Goal: Find contact information: Find contact information

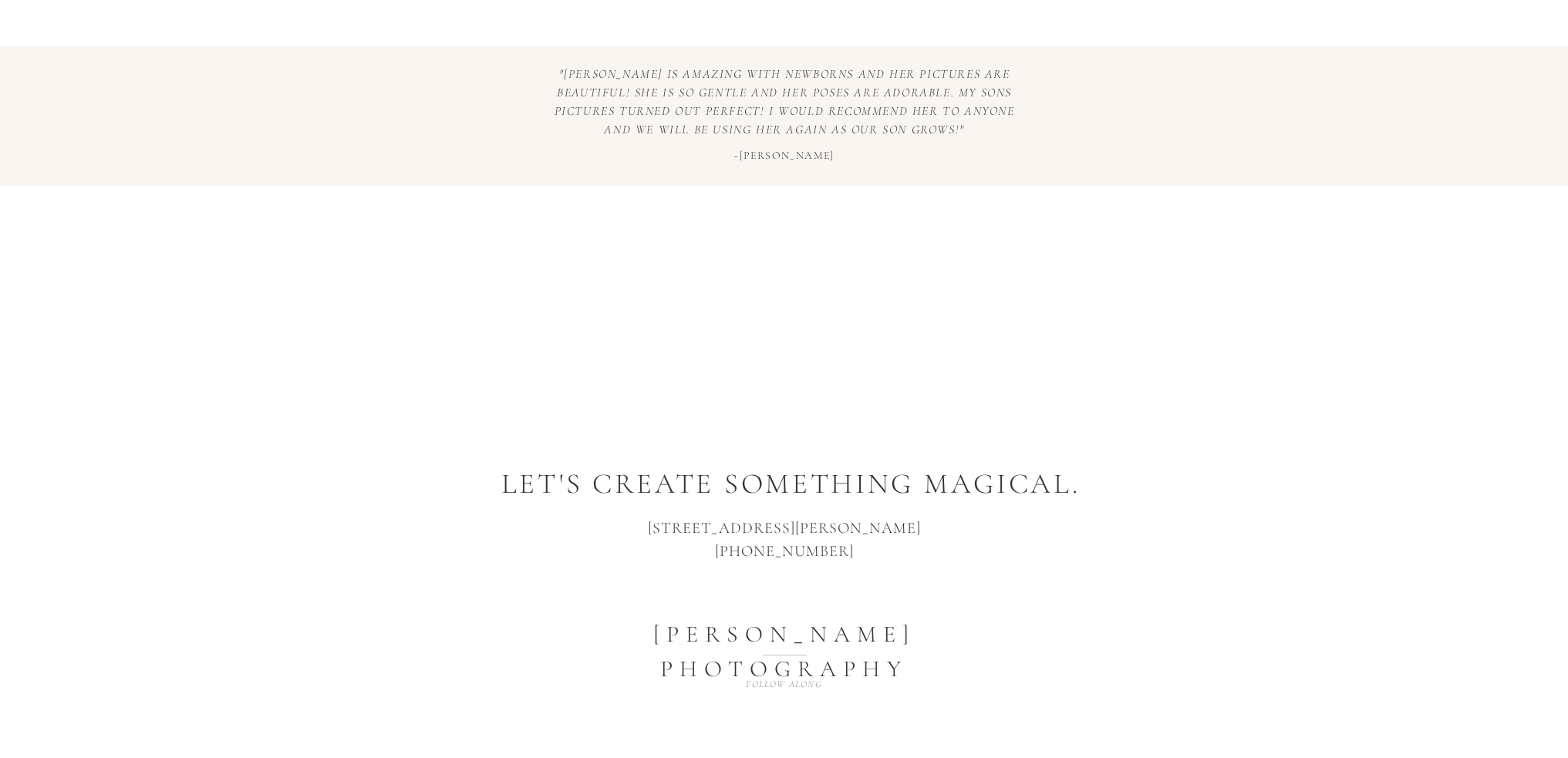
scroll to position [7763, 0]
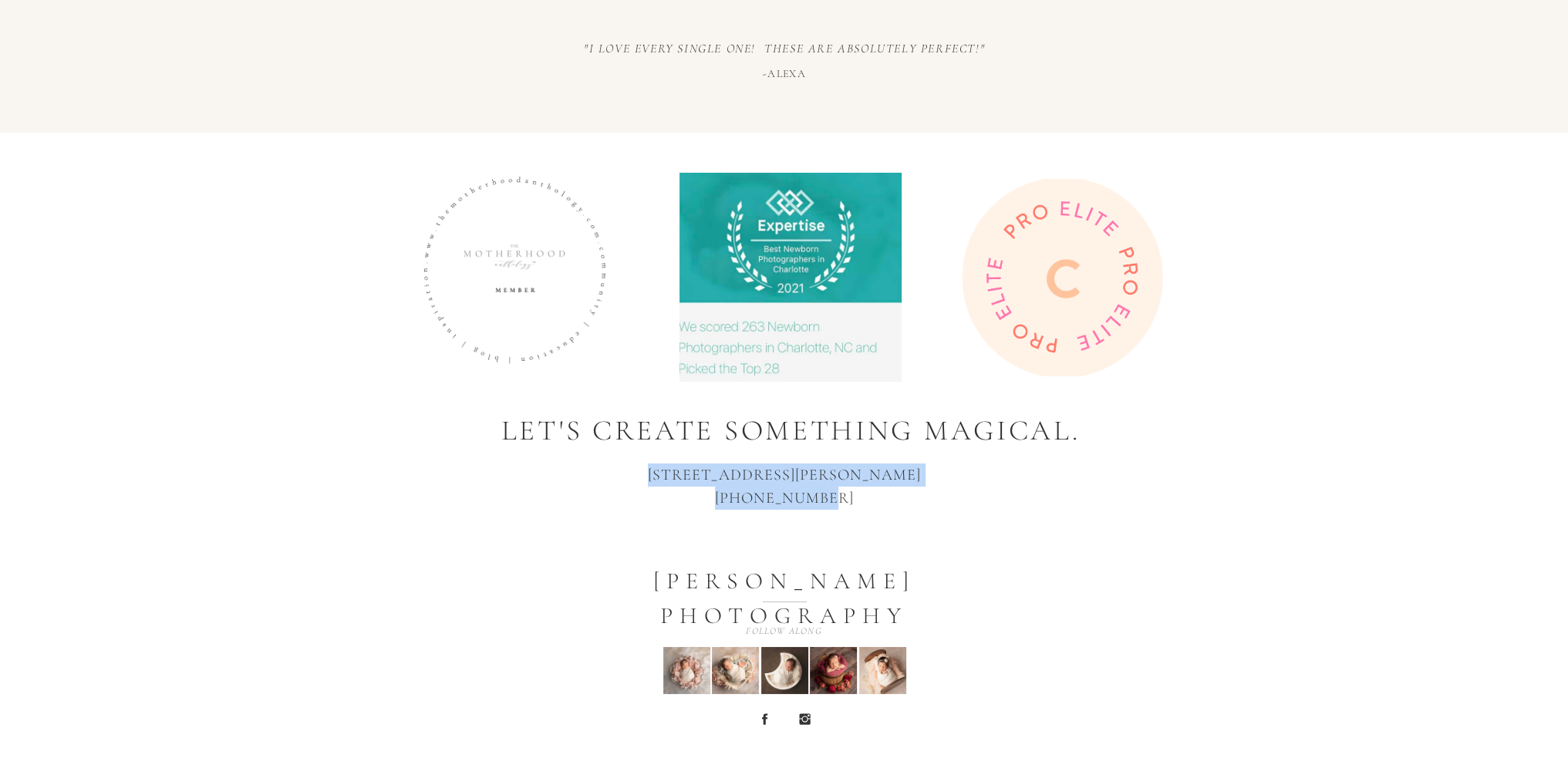
drag, startPoint x: 632, startPoint y: 474, endPoint x: 855, endPoint y: 496, distance: 224.1
click at [855, 496] on p "[STREET_ADDRESS][PERSON_NAME] 704-996-6351" at bounding box center [784, 491] width 414 height 55
click at [863, 470] on p "[STREET_ADDRESS][PERSON_NAME] 704-996-6351" at bounding box center [784, 491] width 414 height 55
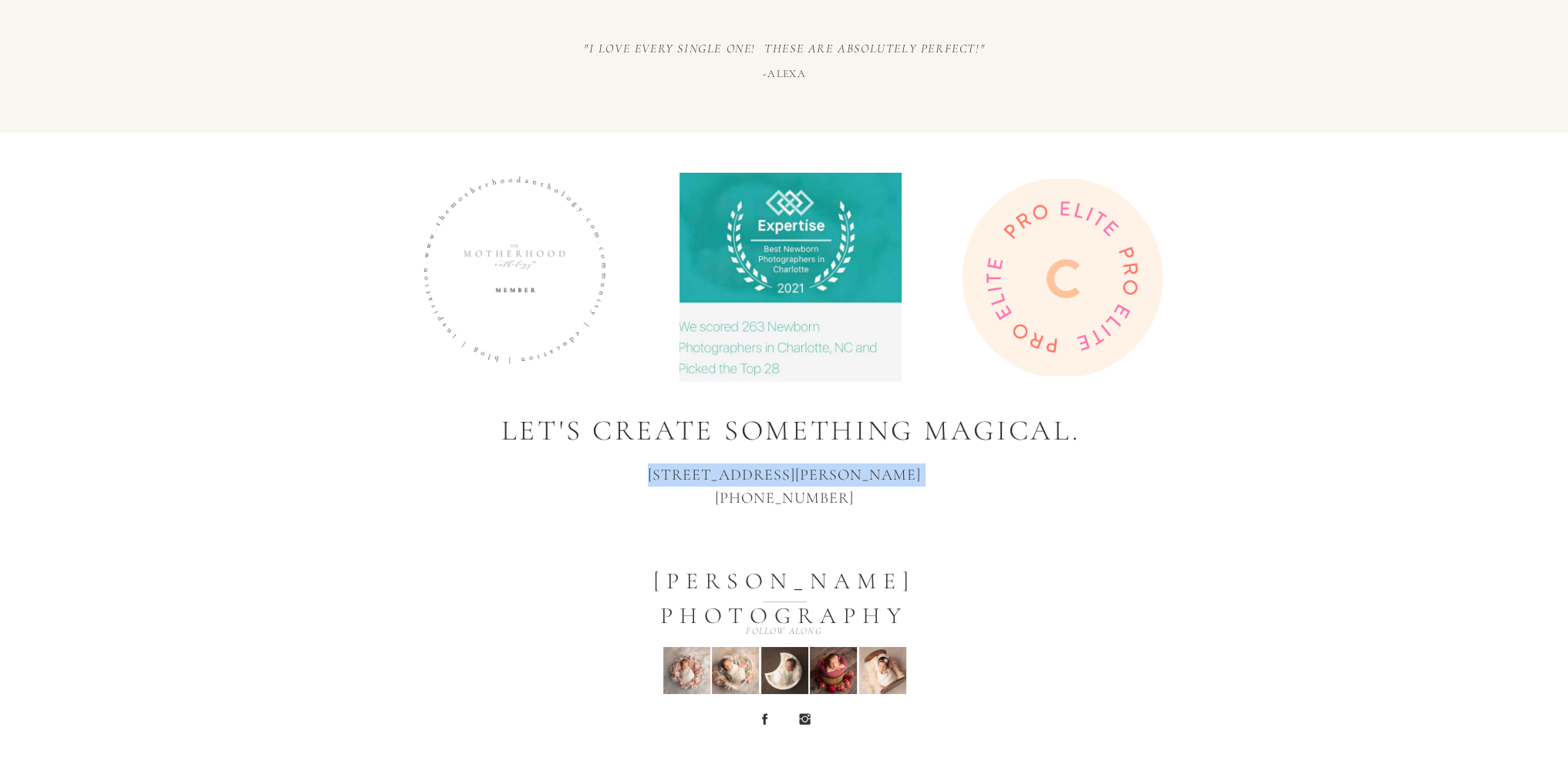
click at [863, 470] on p "[STREET_ADDRESS][PERSON_NAME] 704-996-6351" at bounding box center [784, 491] width 414 height 55
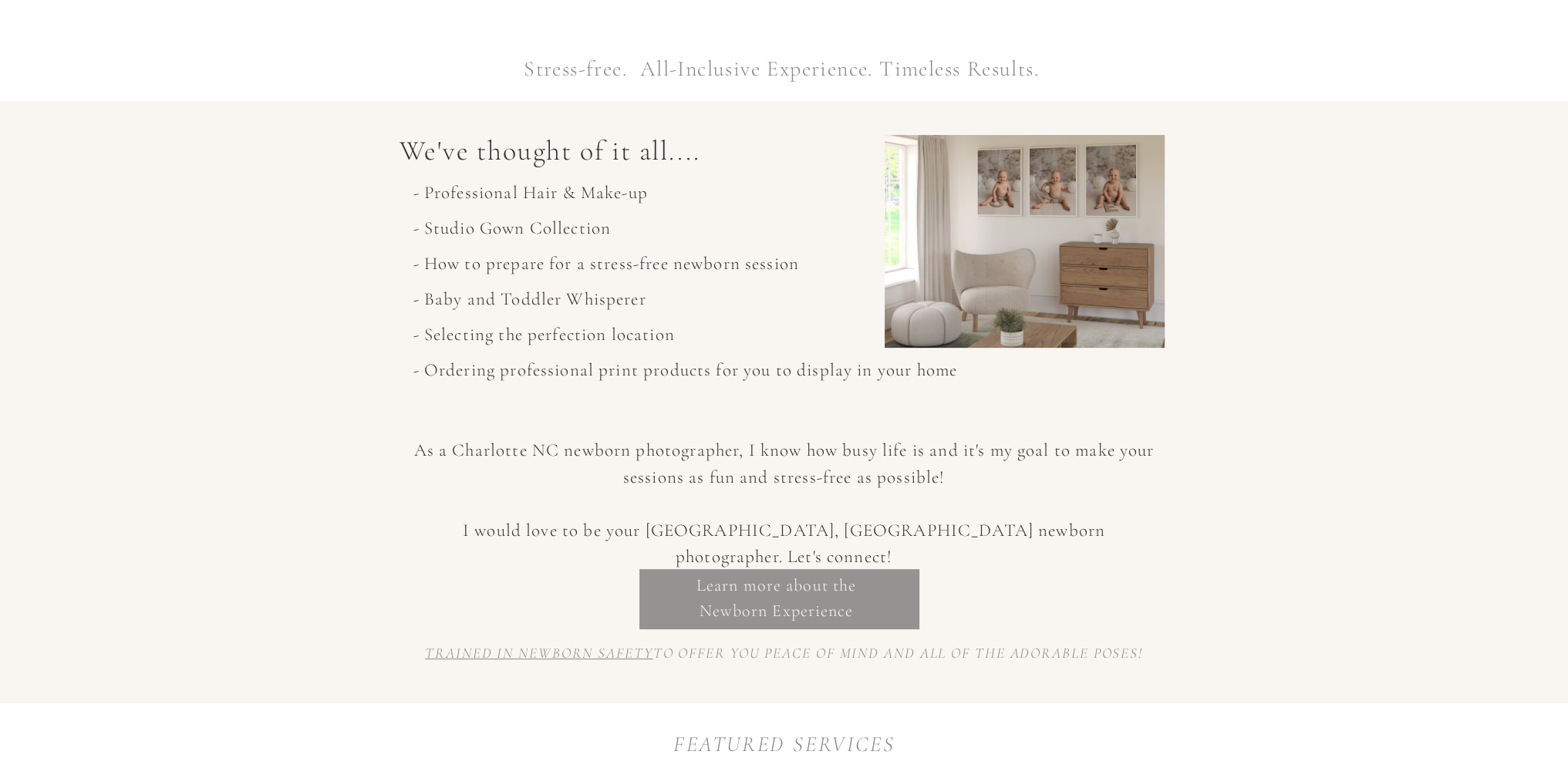
scroll to position [539, 0]
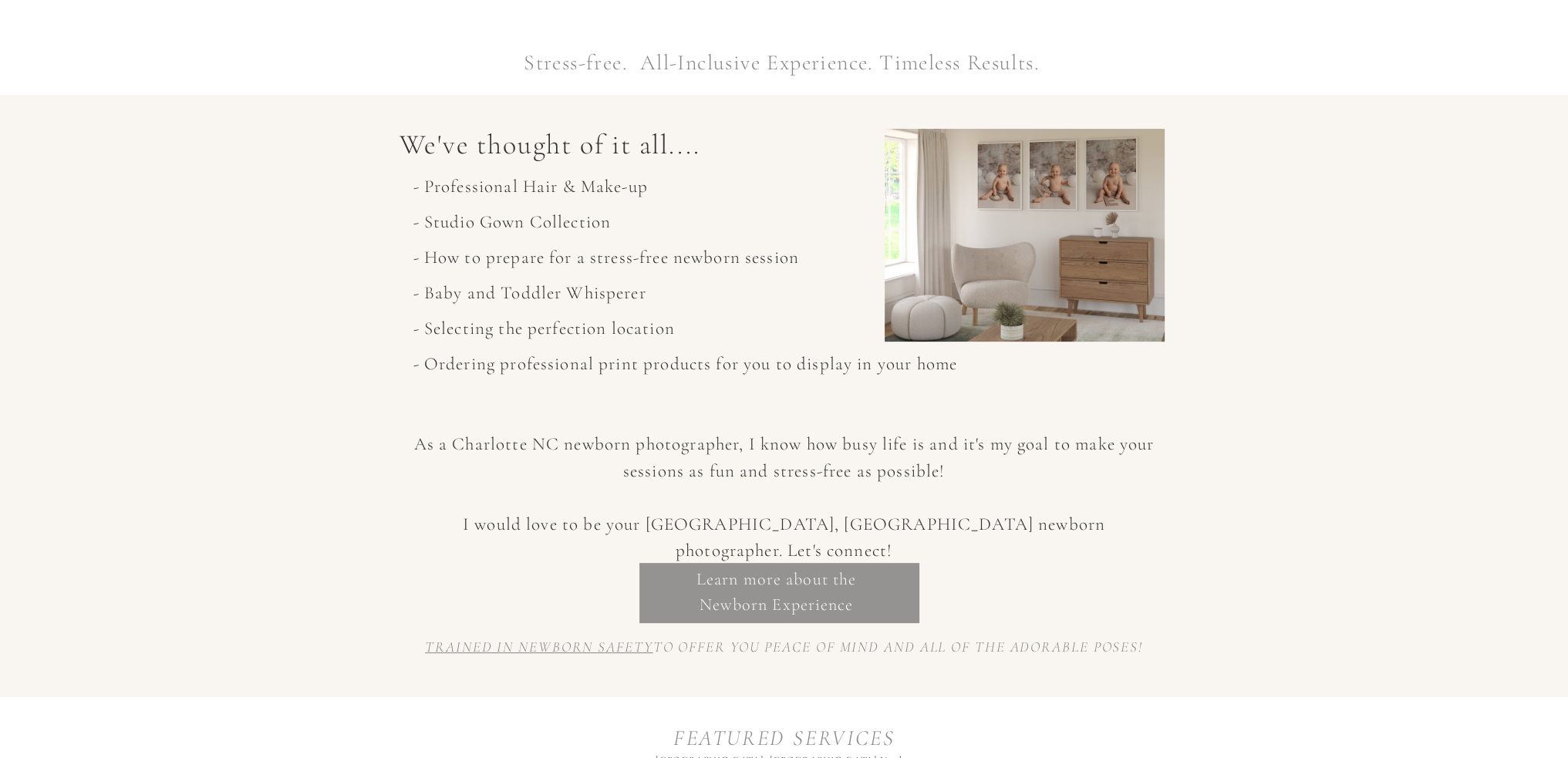
click at [821, 591] on p "Learn more about the Newborn Experience" at bounding box center [776, 588] width 417 height 43
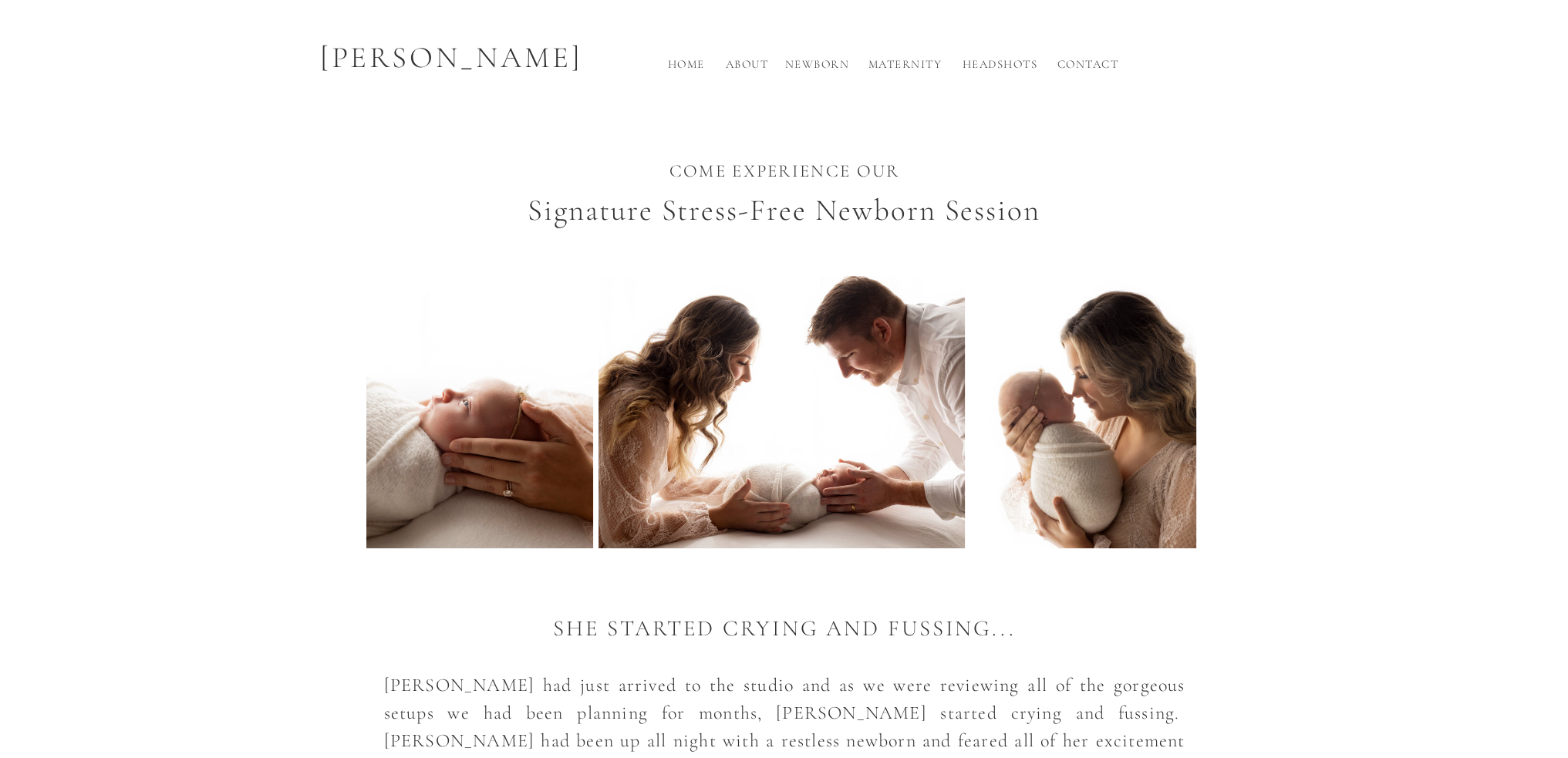
click at [395, 68] on p "[PERSON_NAME]" at bounding box center [452, 58] width 291 height 46
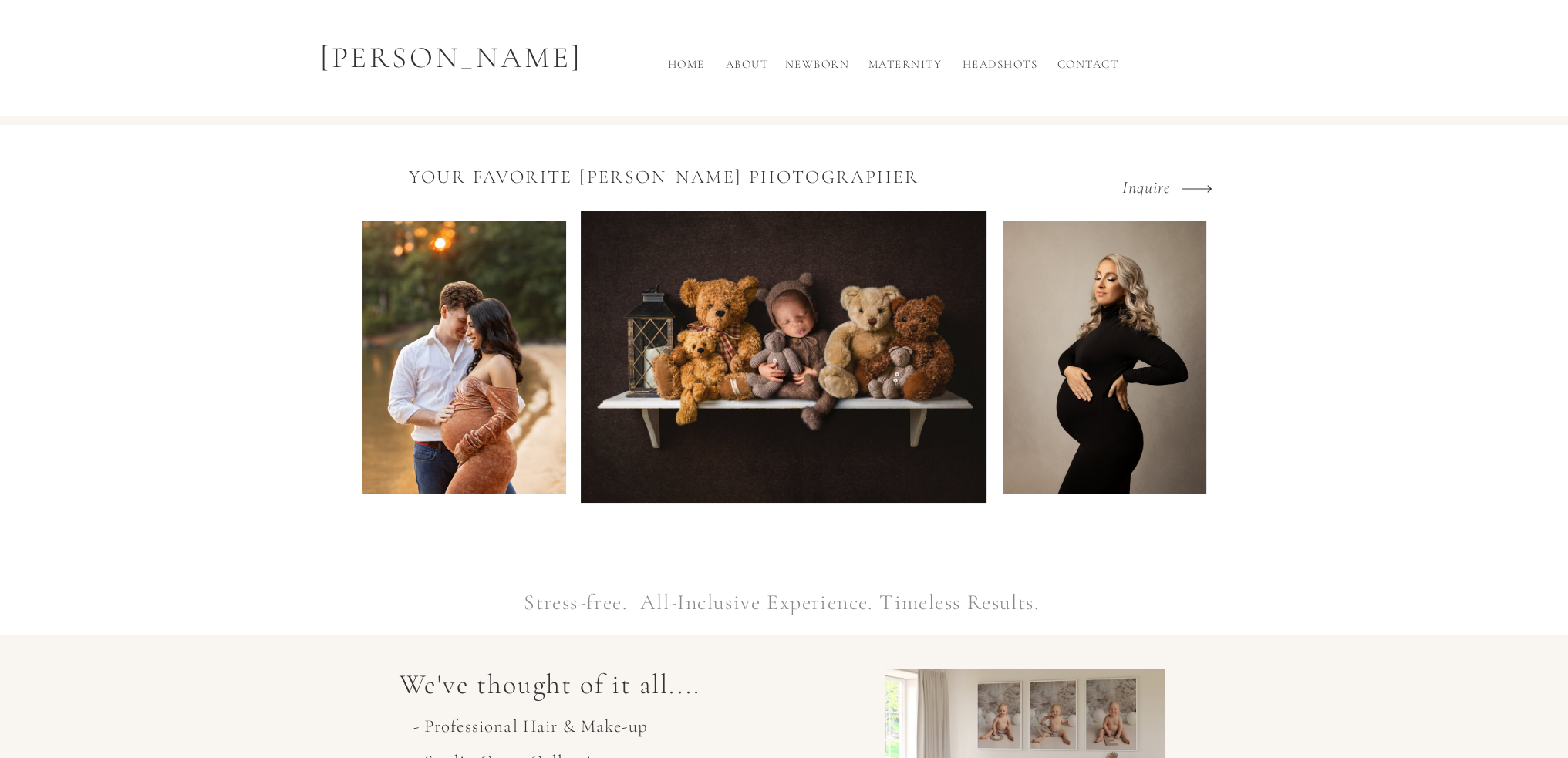
click at [1160, 187] on p "Inquire" at bounding box center [1159, 181] width 75 height 14
